Goal: Find contact information: Find contact information

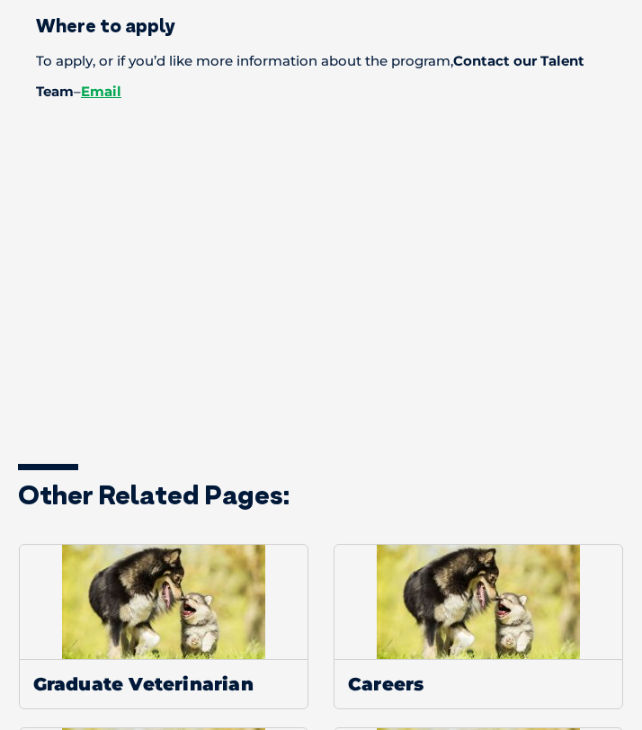
scroll to position [2374, 0]
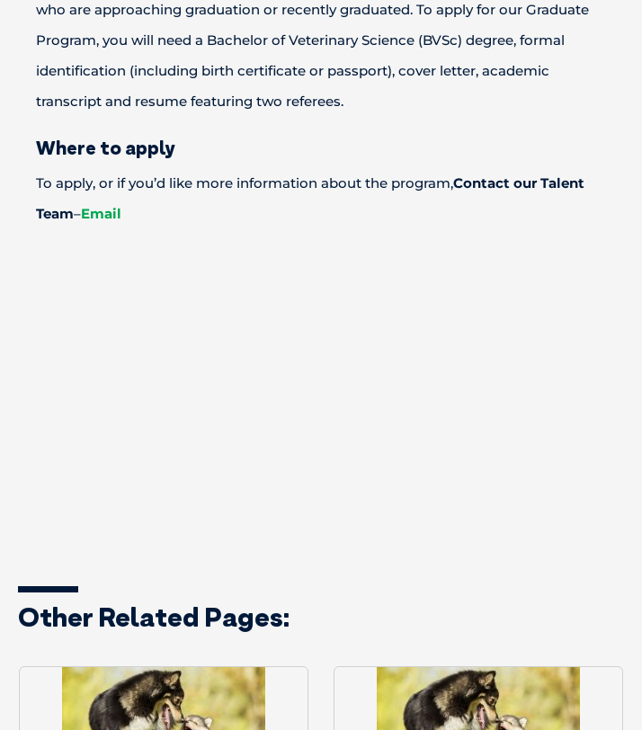
click at [116, 215] on link "Email" at bounding box center [101, 213] width 40 height 17
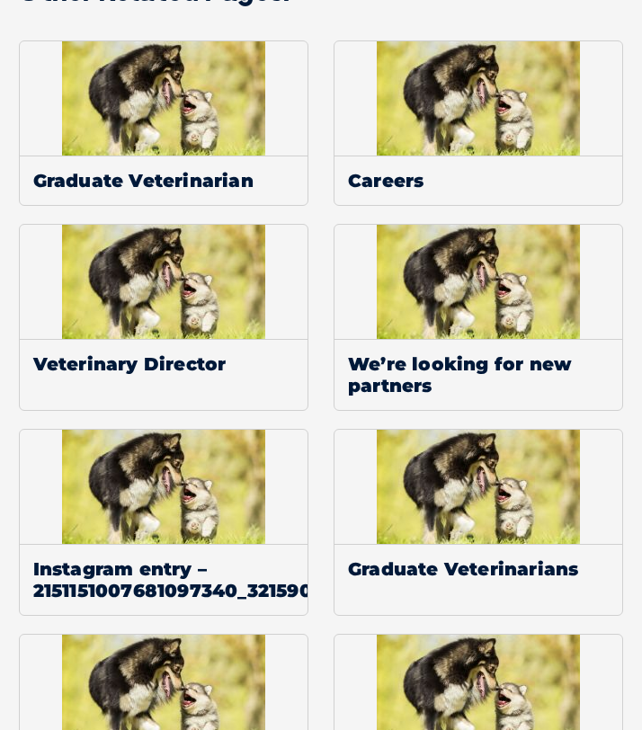
scroll to position [2115, 0]
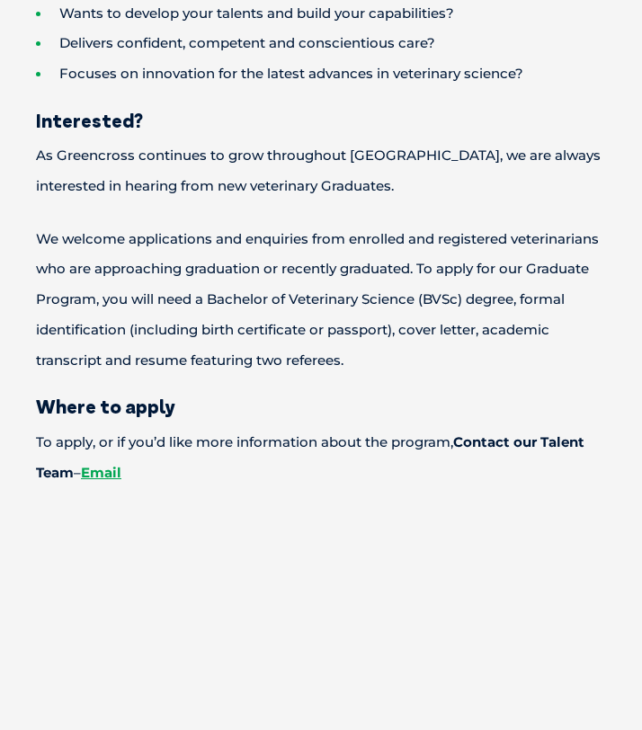
click at [153, 465] on p "To apply, or if you’d like more information about the program, Contact our Tale…" at bounding box center [321, 457] width 570 height 61
click at [114, 465] on link "Email" at bounding box center [101, 472] width 40 height 17
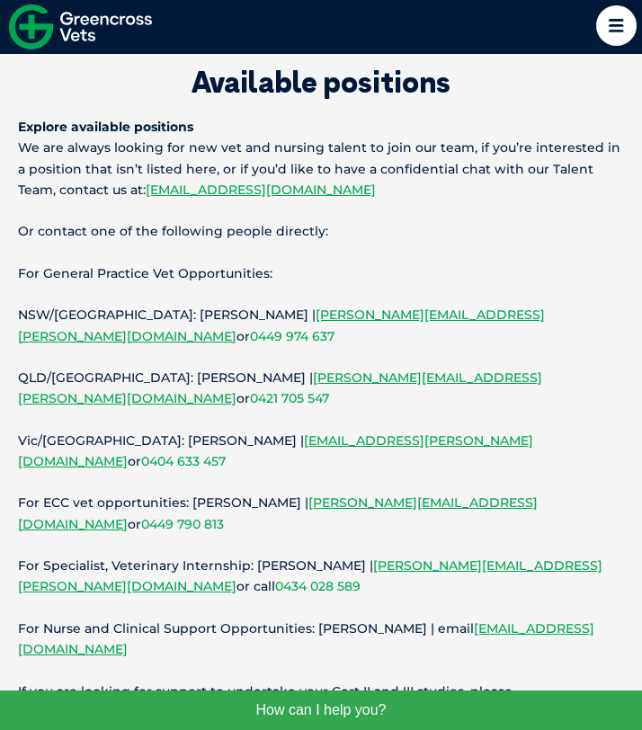
scroll to position [73, 0]
drag, startPoint x: 239, startPoint y: 274, endPoint x: 104, endPoint y: 274, distance: 134.8
click at [104, 274] on p "For General Practice Vet Opportunities:" at bounding box center [321, 273] width 606 height 21
click at [107, 555] on p "For Specialist, Veterinary Internship: [PERSON_NAME] | [PERSON_NAME][EMAIL_ADDR…" at bounding box center [321, 575] width 606 height 41
drag, startPoint x: 98, startPoint y: 482, endPoint x: 206, endPoint y: 481, distance: 107.9
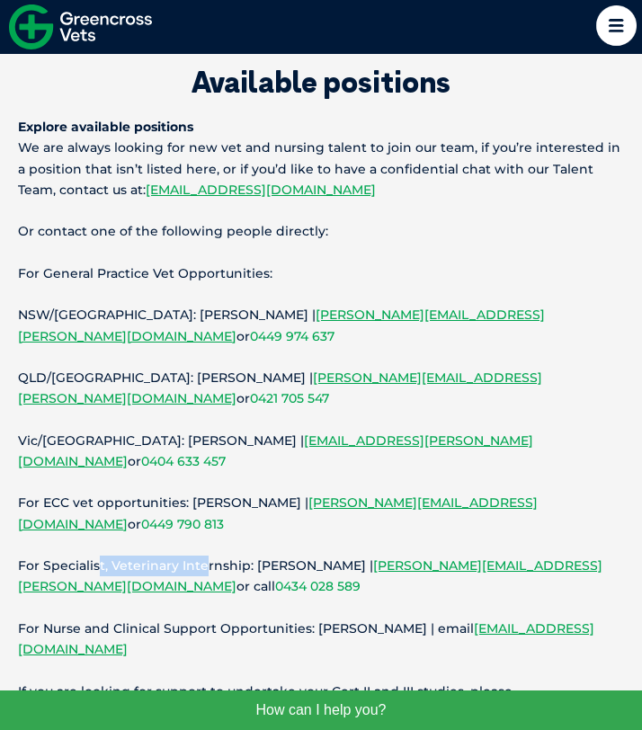
click at [206, 555] on p "For Specialist, Veterinary Internship: [PERSON_NAME] | [PERSON_NAME][EMAIL_ADDR…" at bounding box center [321, 575] width 606 height 41
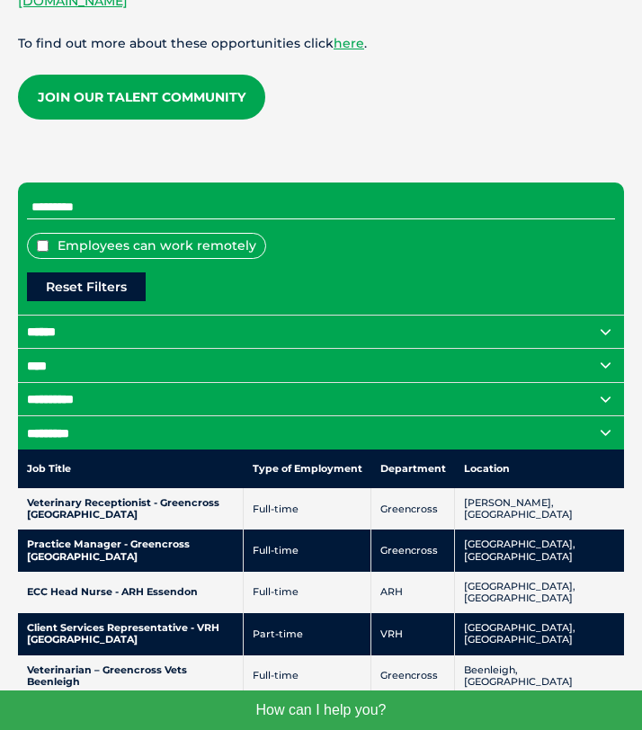
scroll to position [838, 0]
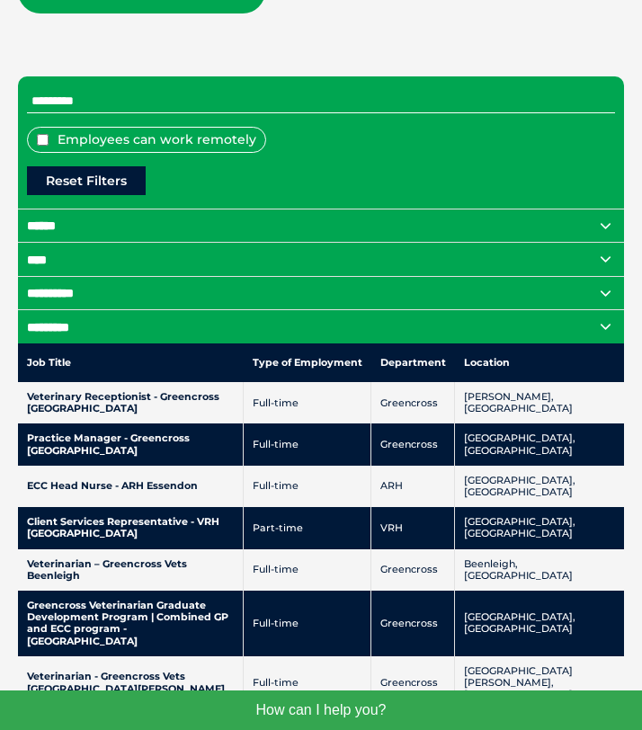
click at [510, 356] on nobr "Location" at bounding box center [487, 362] width 46 height 13
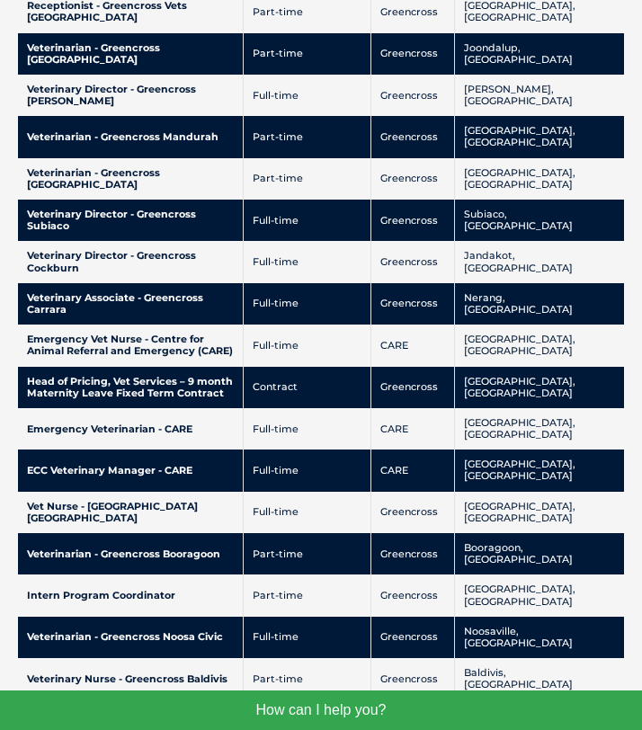
scroll to position [3059, 0]
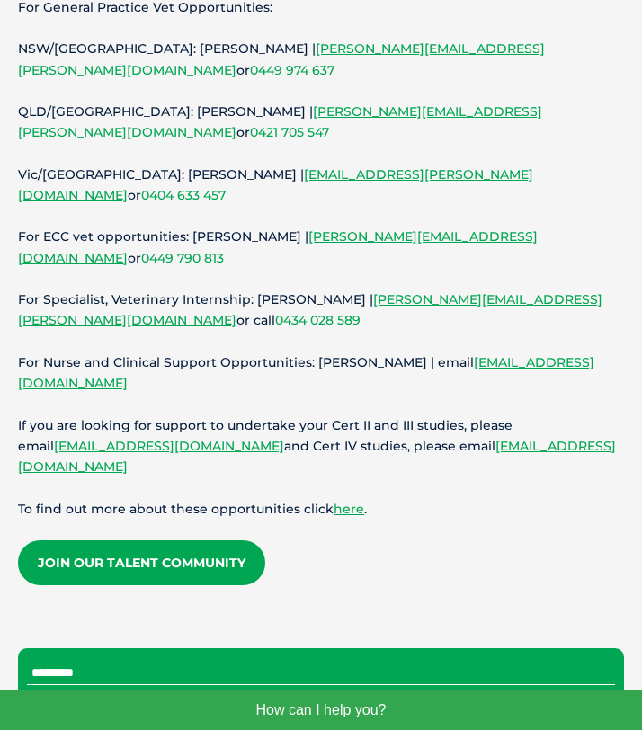
scroll to position [0, 0]
